Goal: Task Accomplishment & Management: Use online tool/utility

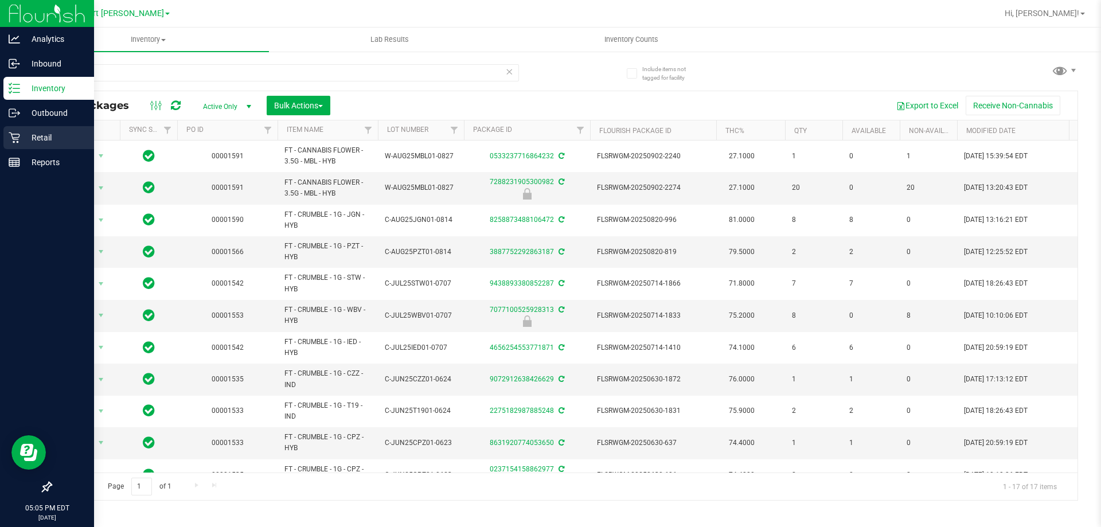
click at [41, 138] on p "Retail" at bounding box center [54, 138] width 69 height 14
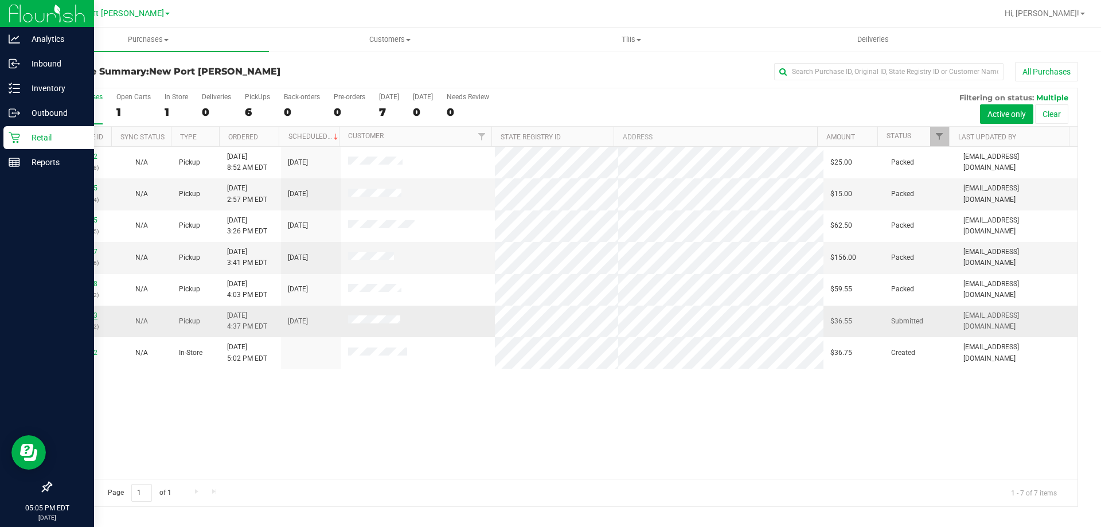
click at [80, 314] on link "12010703" at bounding box center [81, 315] width 32 height 8
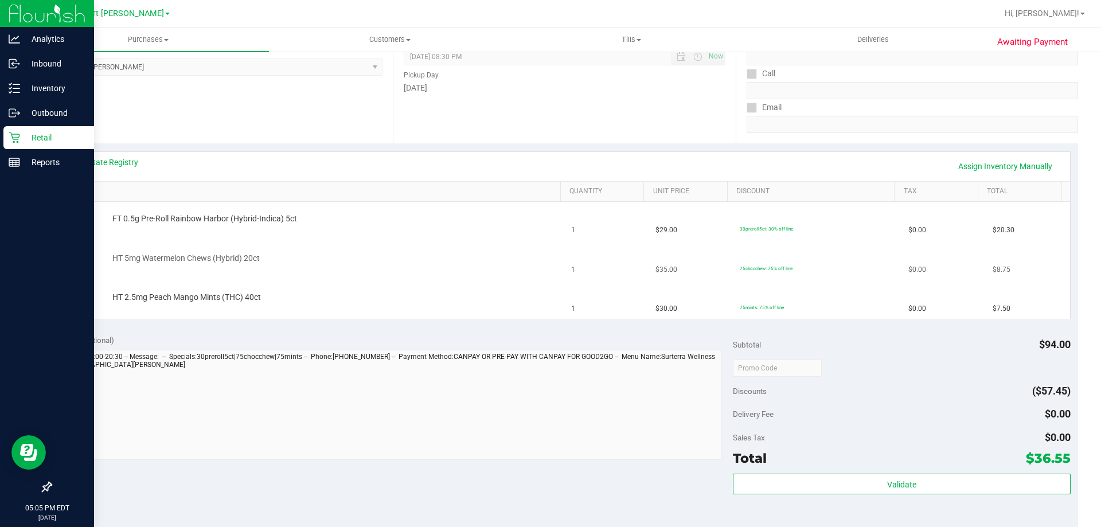
scroll to position [172, 0]
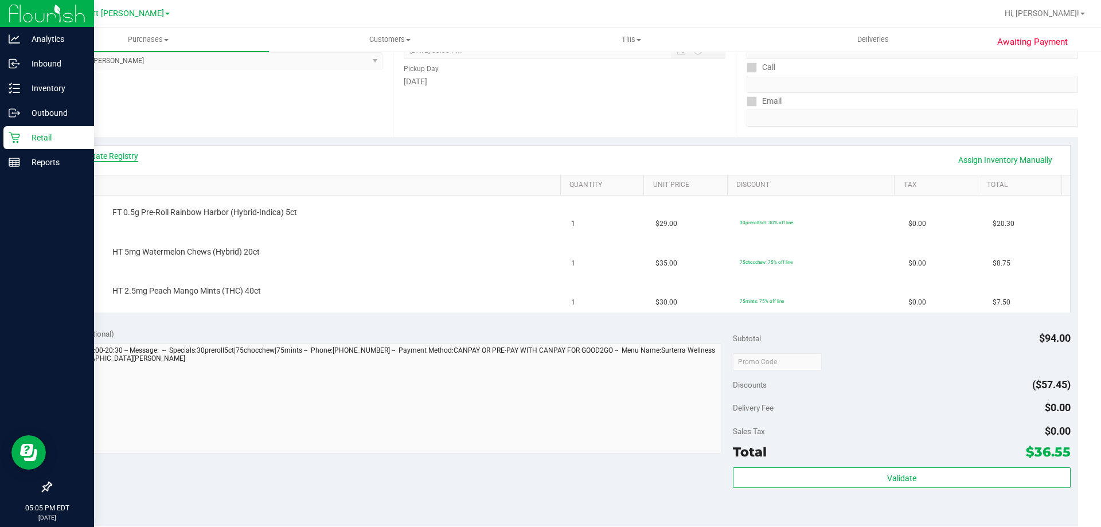
click at [103, 152] on link "View State Registry" at bounding box center [103, 155] width 69 height 11
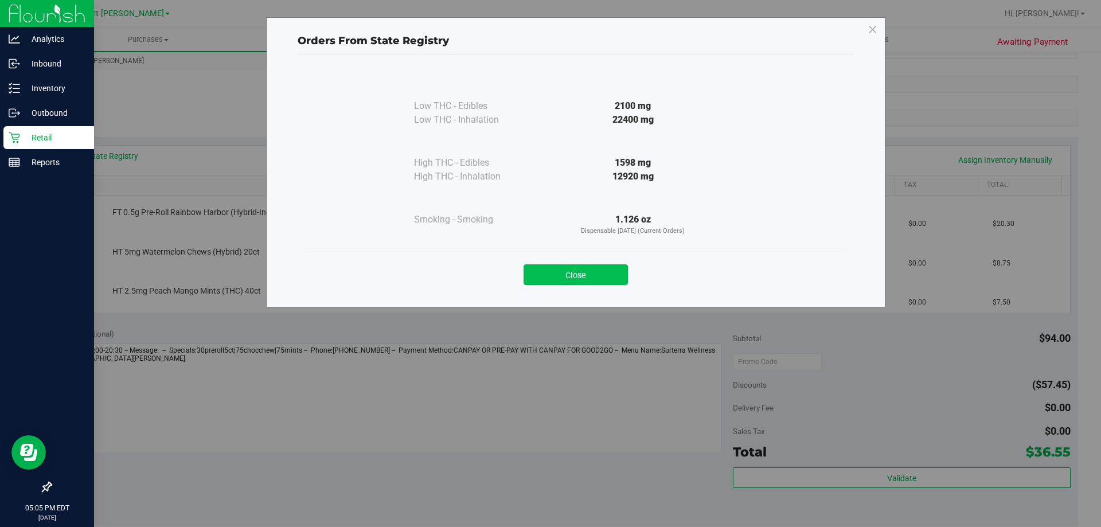
click at [572, 270] on button "Close" at bounding box center [576, 274] width 104 height 21
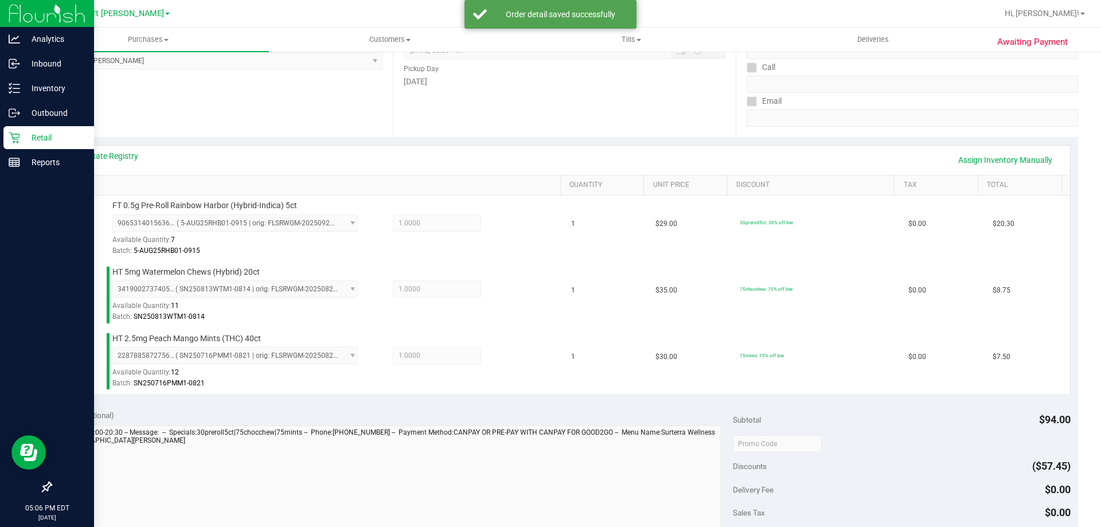
scroll to position [401, 0]
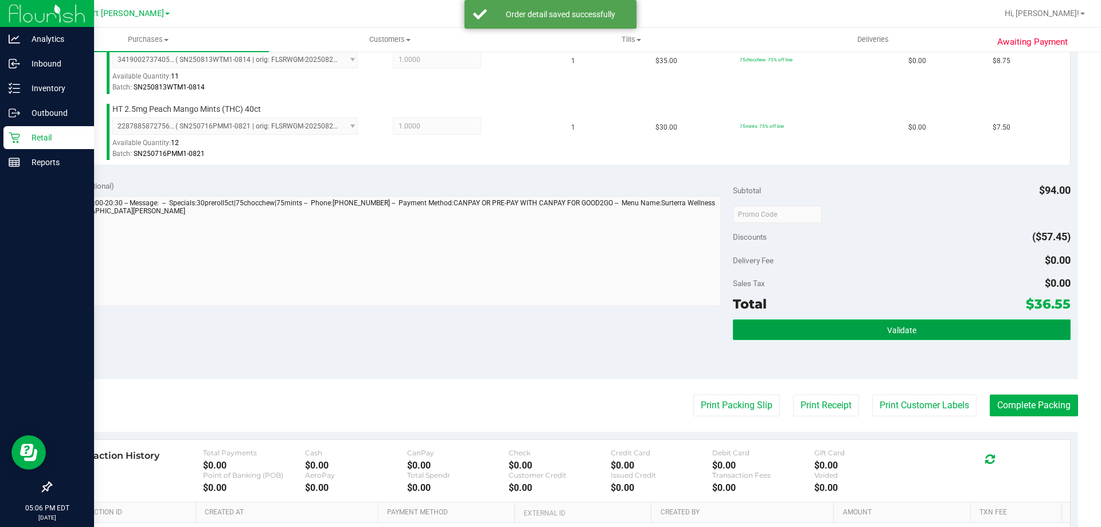
click at [887, 333] on span "Validate" at bounding box center [901, 330] width 29 height 9
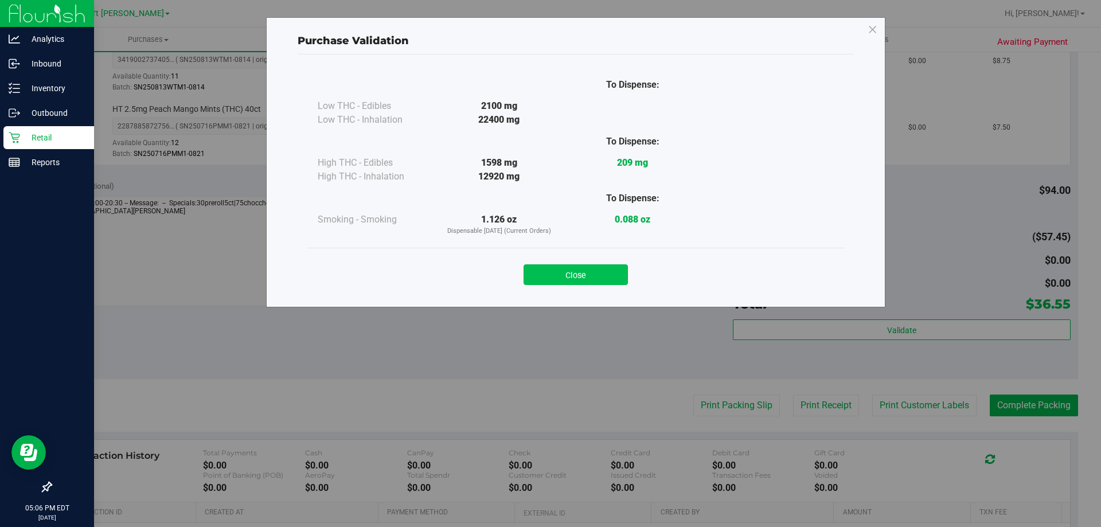
click at [559, 271] on button "Close" at bounding box center [576, 274] width 104 height 21
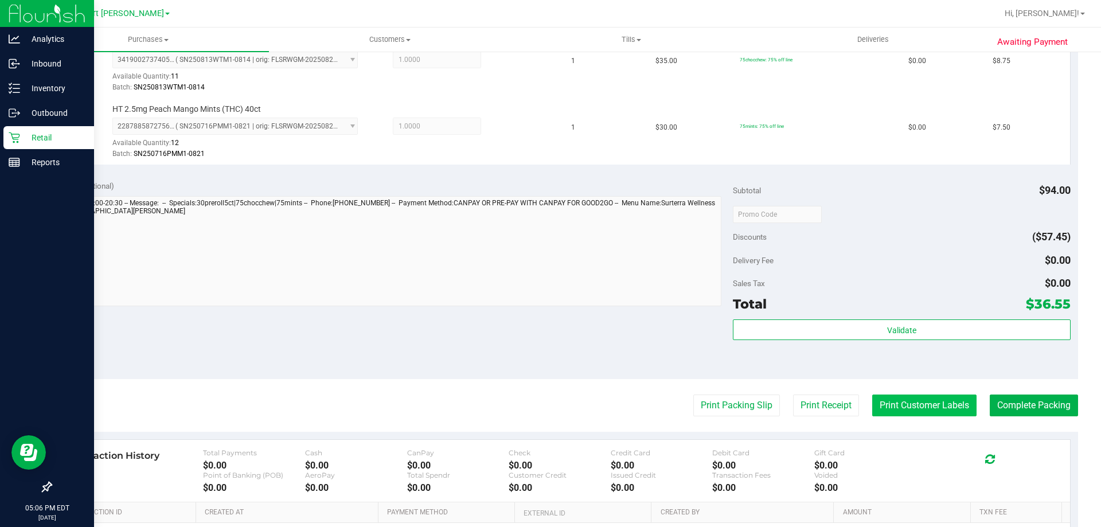
click at [903, 401] on button "Print Customer Labels" at bounding box center [924, 406] width 104 height 22
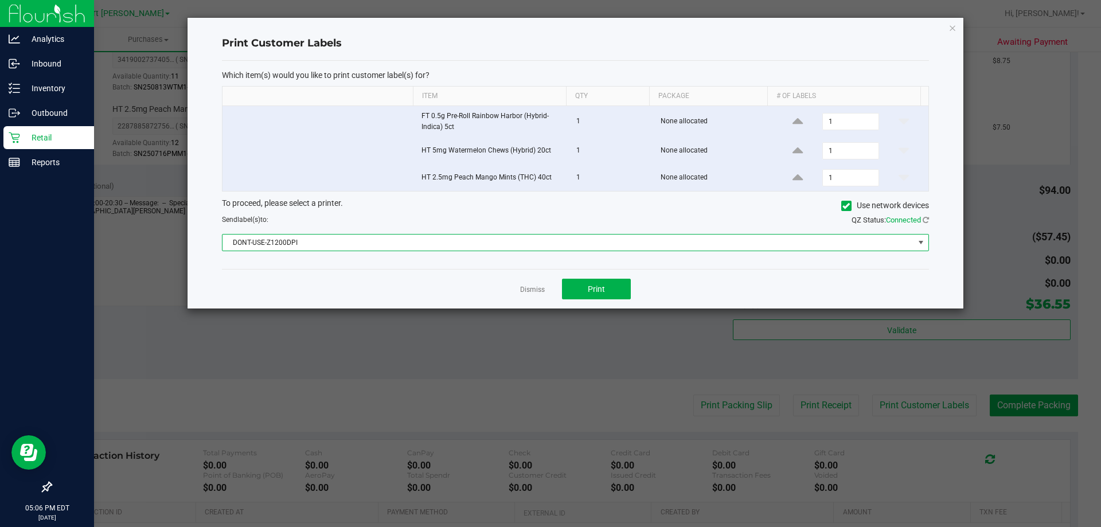
click at [921, 241] on span at bounding box center [920, 242] width 9 height 9
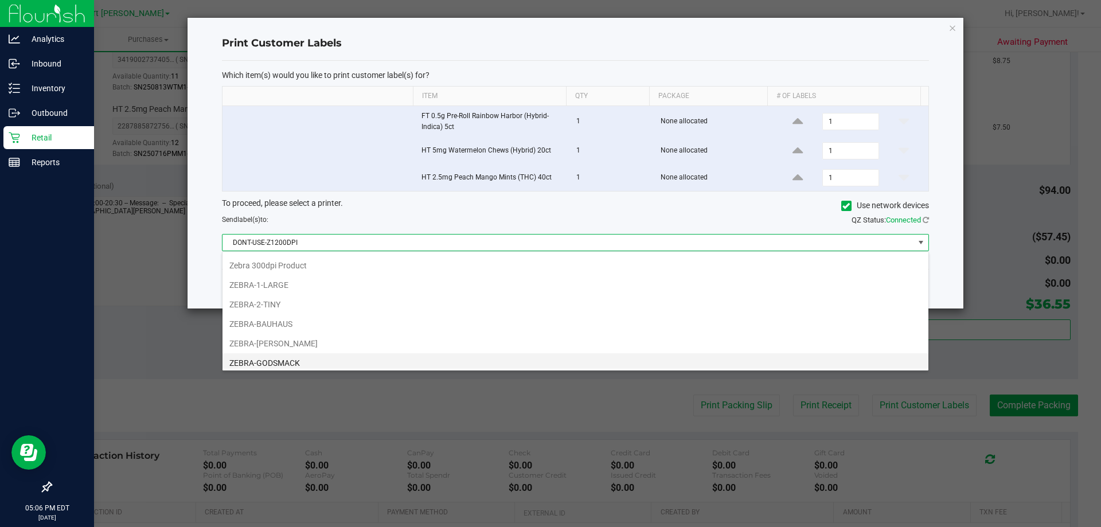
scroll to position [100, 0]
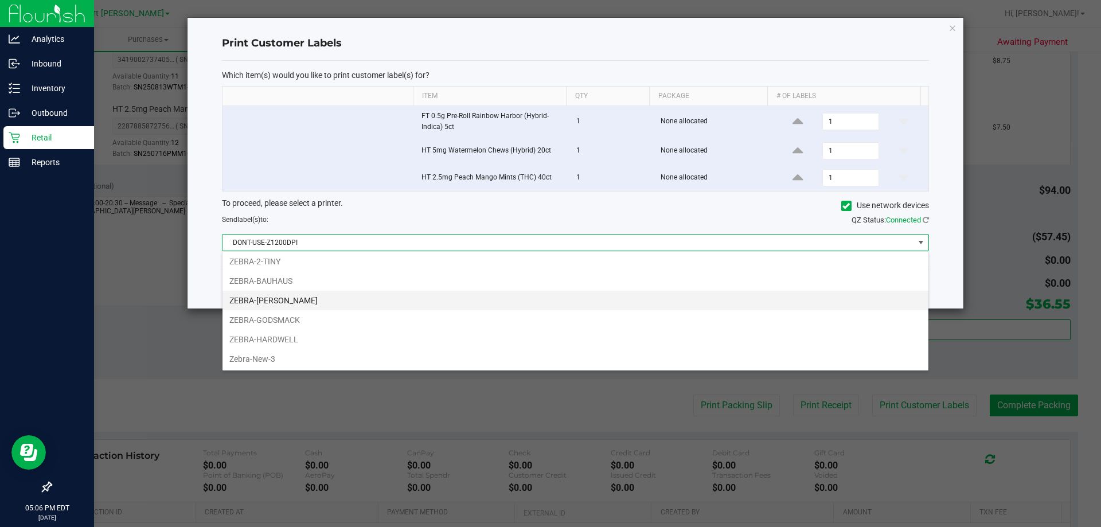
click at [299, 294] on li "ZEBRA-[PERSON_NAME]" at bounding box center [576, 300] width 706 height 19
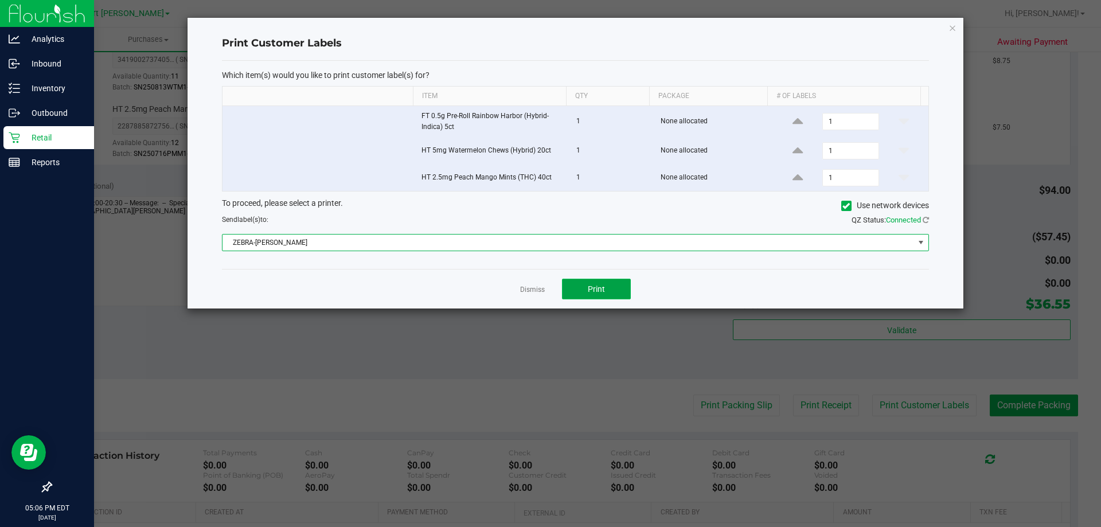
click at [613, 289] on button "Print" at bounding box center [596, 289] width 69 height 21
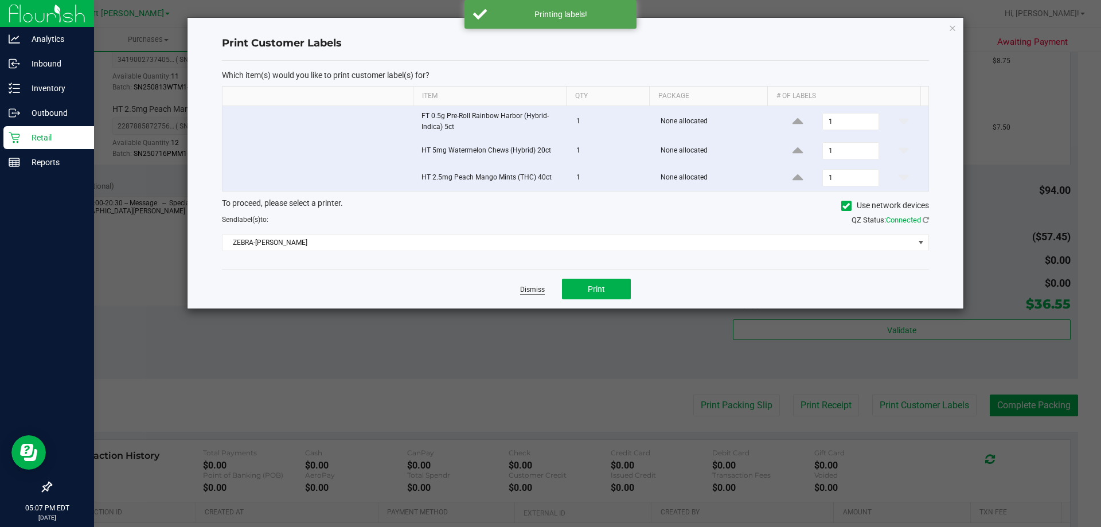
click at [540, 291] on link "Dismiss" at bounding box center [532, 290] width 25 height 10
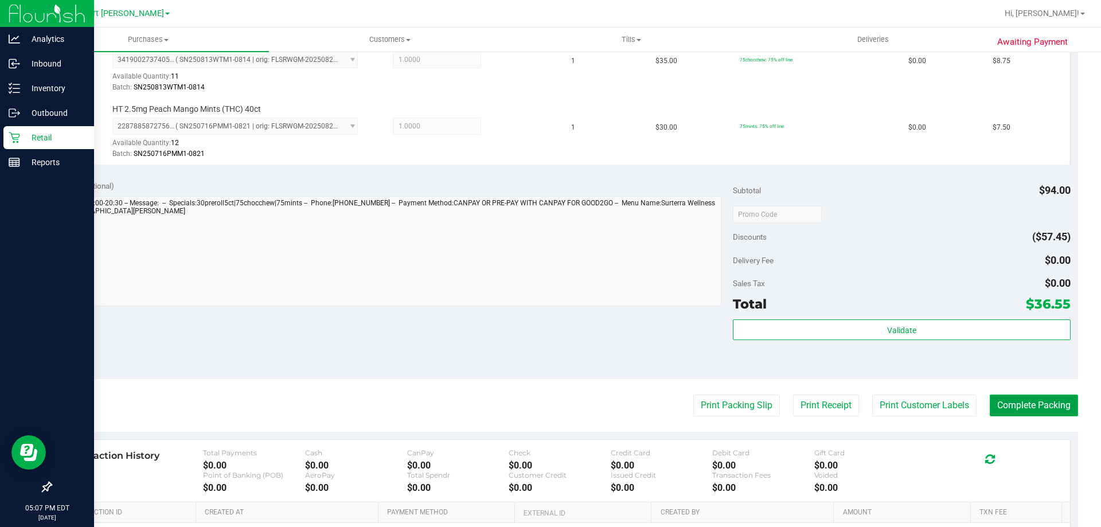
click at [1024, 403] on button "Complete Packing" at bounding box center [1034, 406] width 88 height 22
